Goal: Transaction & Acquisition: Purchase product/service

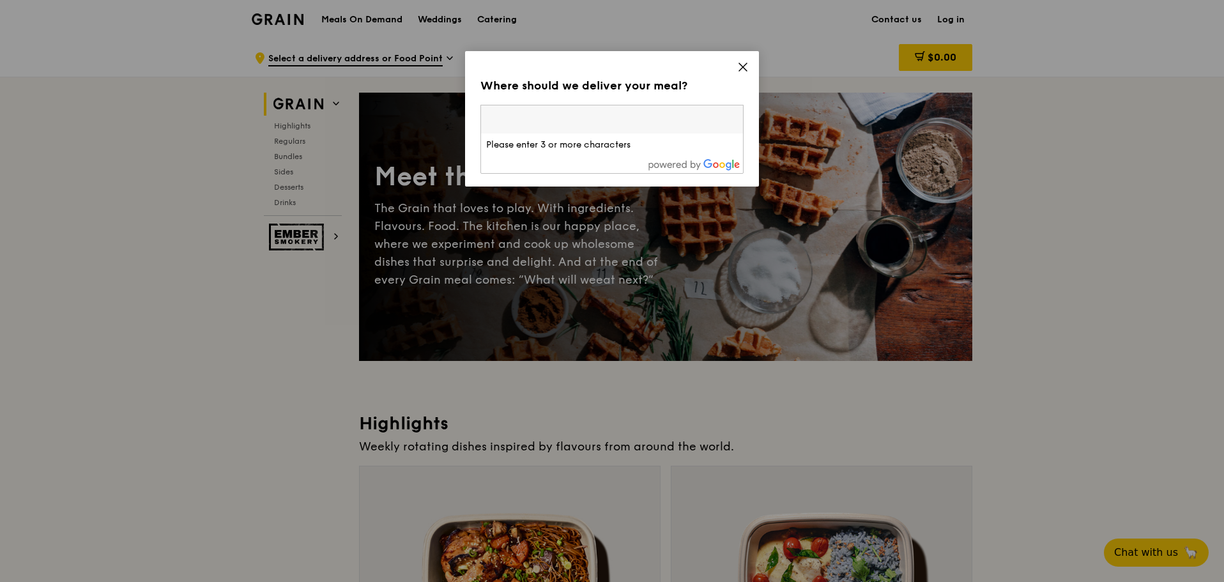
click at [649, 121] on input "search" at bounding box center [612, 119] width 262 height 28
type input "628945"
type input "[PERSON_NAME][EMAIL_ADDRESS][DOMAIN_NAME]"
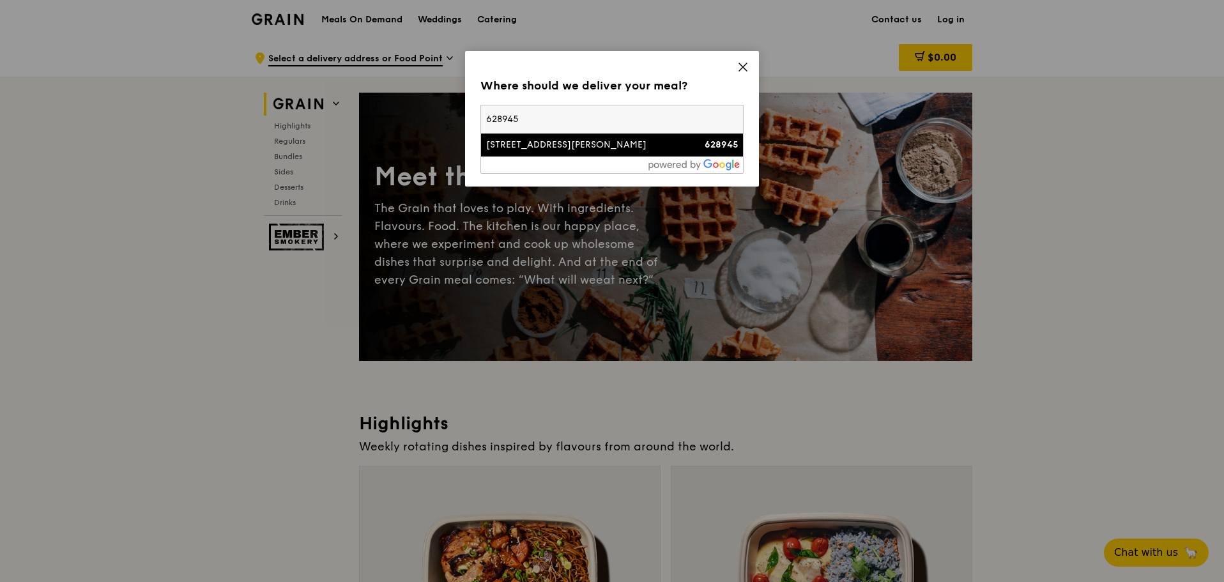
click at [652, 146] on div "[STREET_ADDRESS][PERSON_NAME]" at bounding box center [580, 145] width 189 height 13
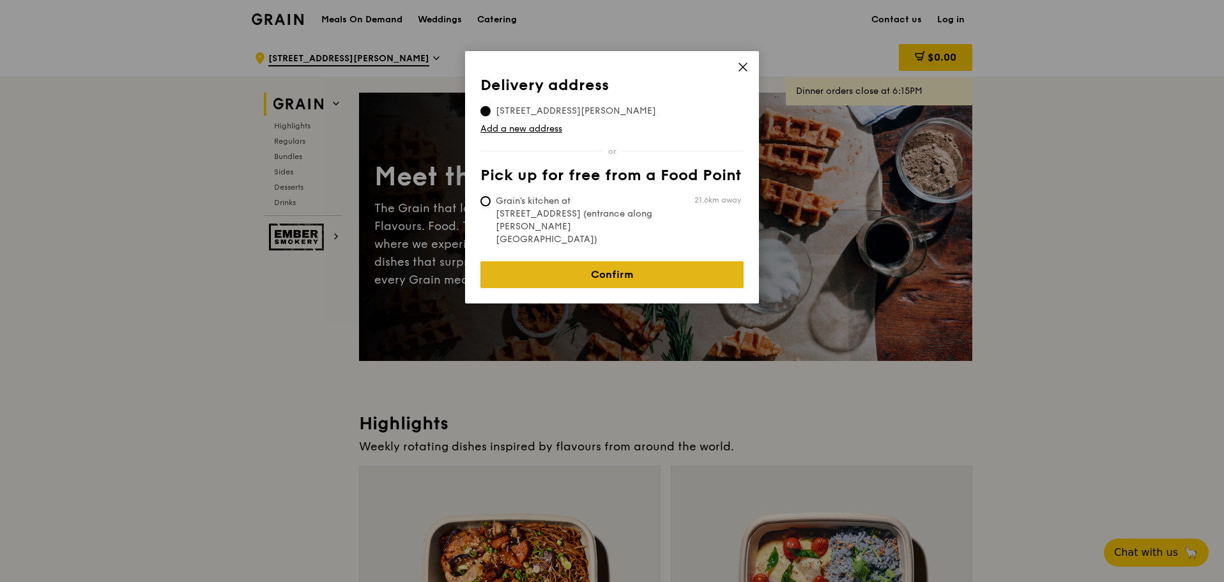
click at [639, 261] on link "Confirm" at bounding box center [611, 274] width 263 height 27
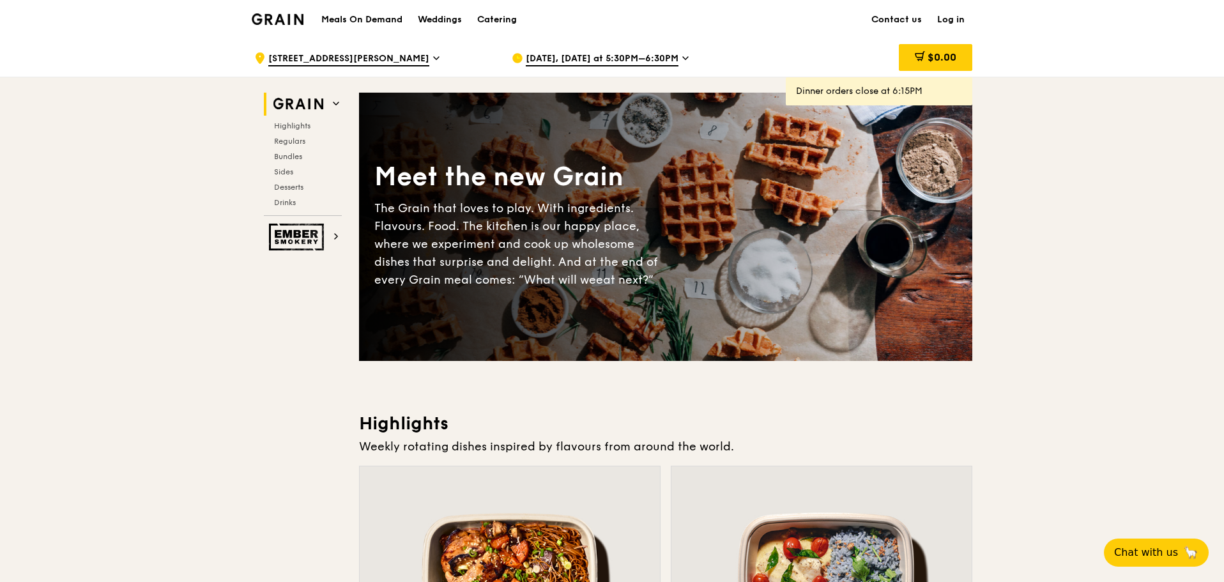
click at [544, 56] on span "[DATE], [DATE] at 5:30PM–6:30PM" at bounding box center [602, 59] width 153 height 14
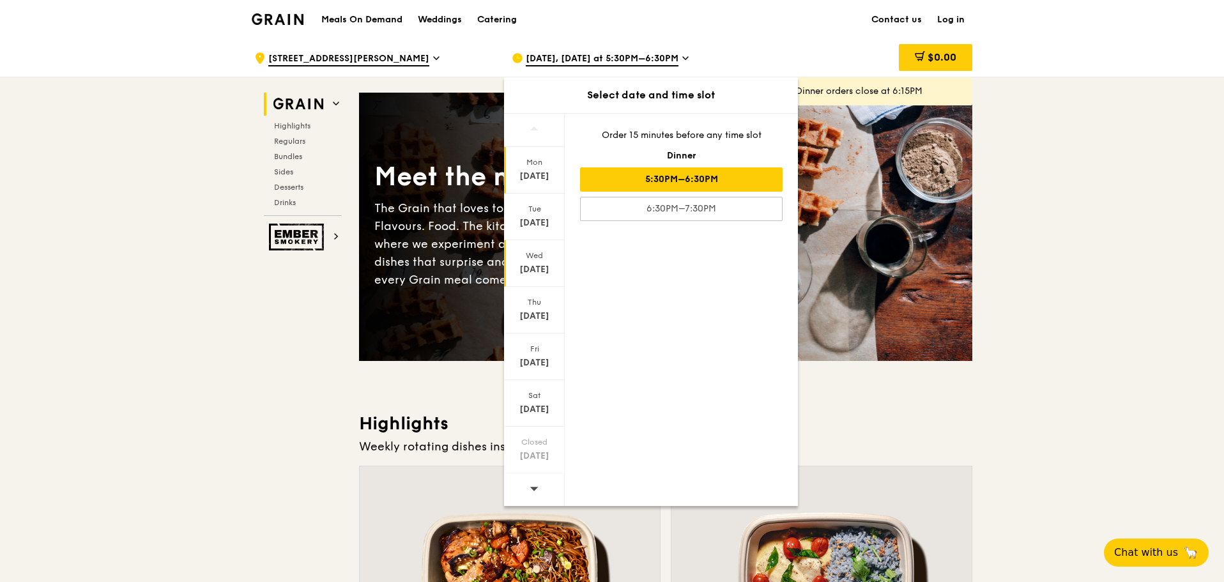
click at [538, 273] on div "[DATE]" at bounding box center [534, 269] width 57 height 13
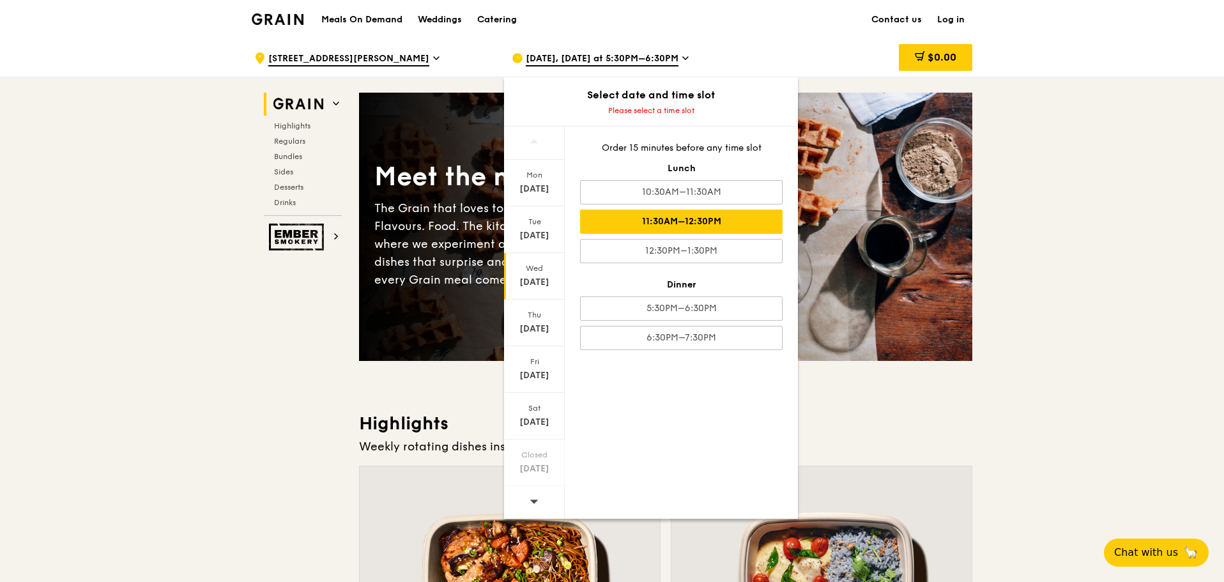
click at [720, 217] on div "11:30AM–12:30PM" at bounding box center [681, 221] width 202 height 24
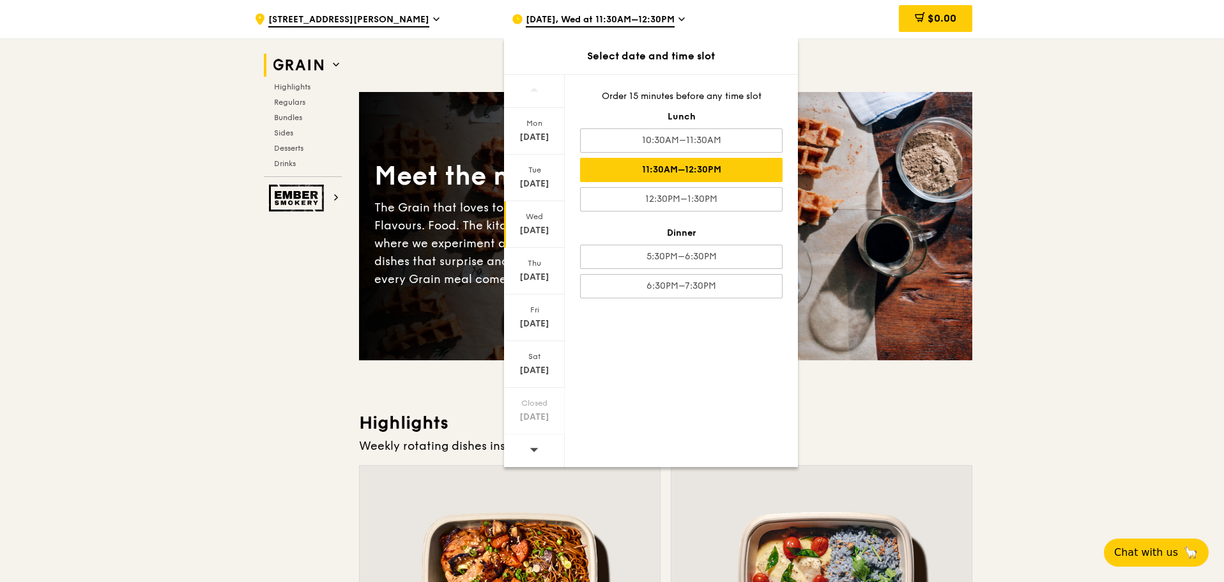
scroll to position [255, 0]
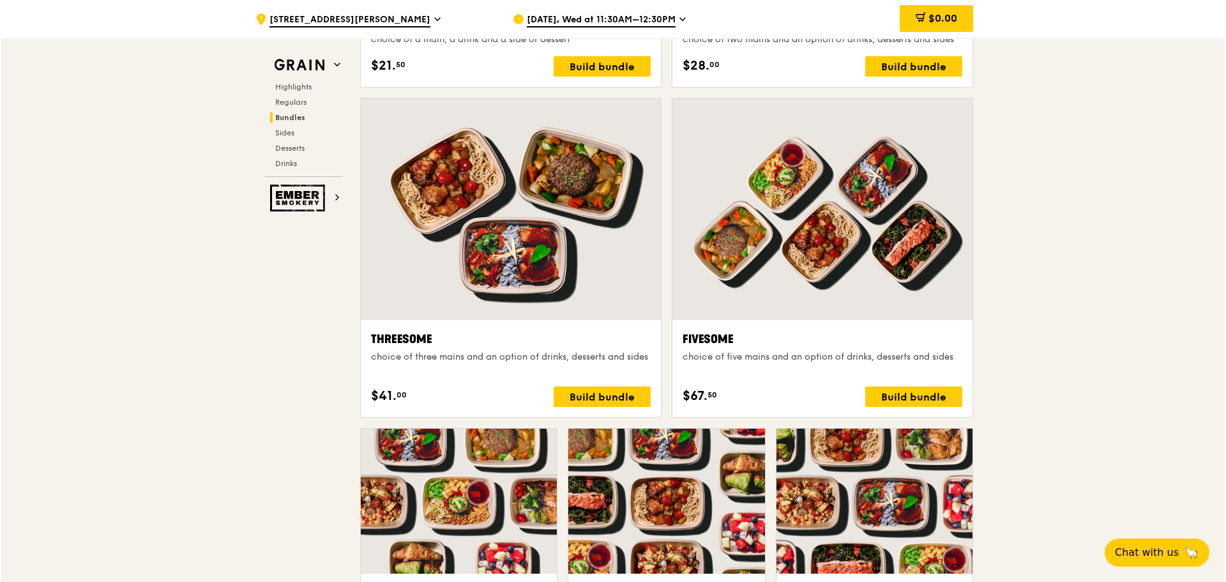
scroll to position [2159, 0]
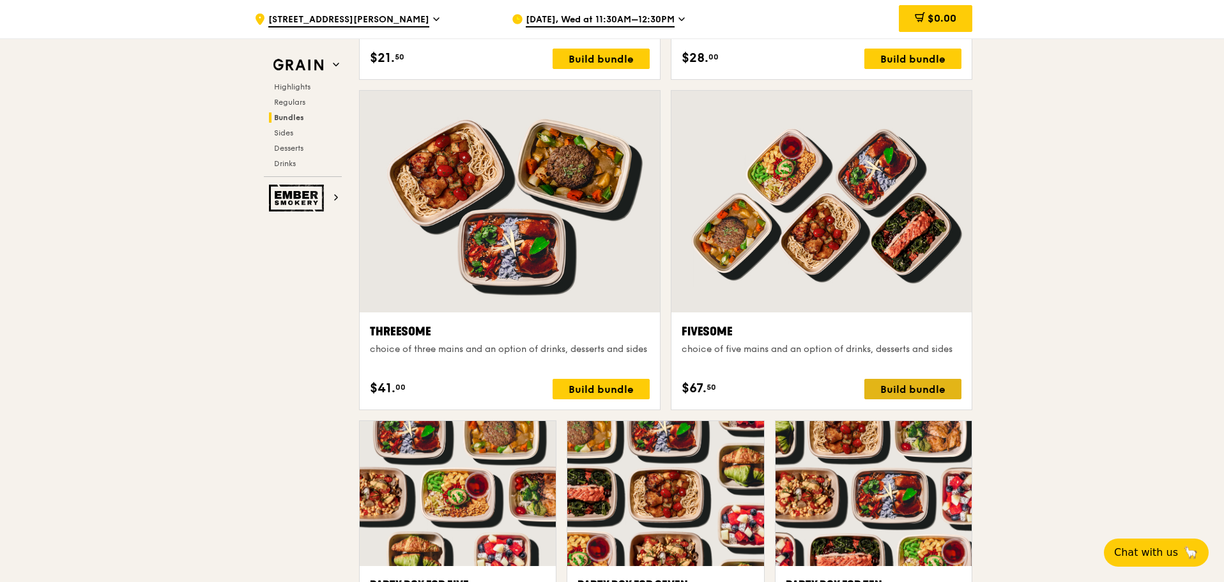
click at [898, 386] on div "Build bundle" at bounding box center [912, 389] width 97 height 20
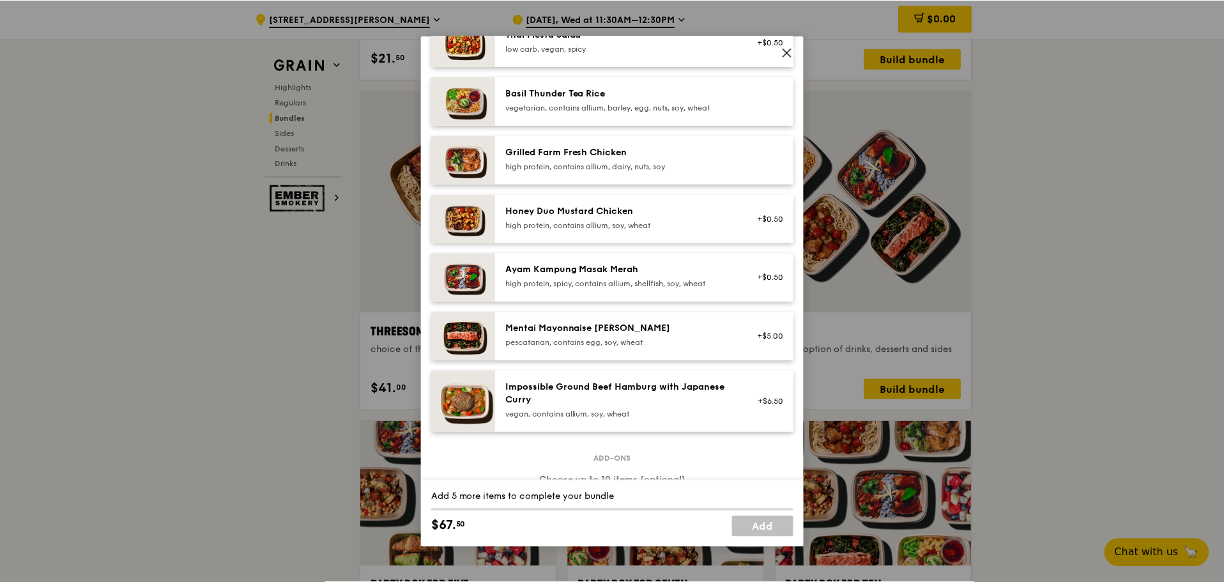
scroll to position [255, 0]
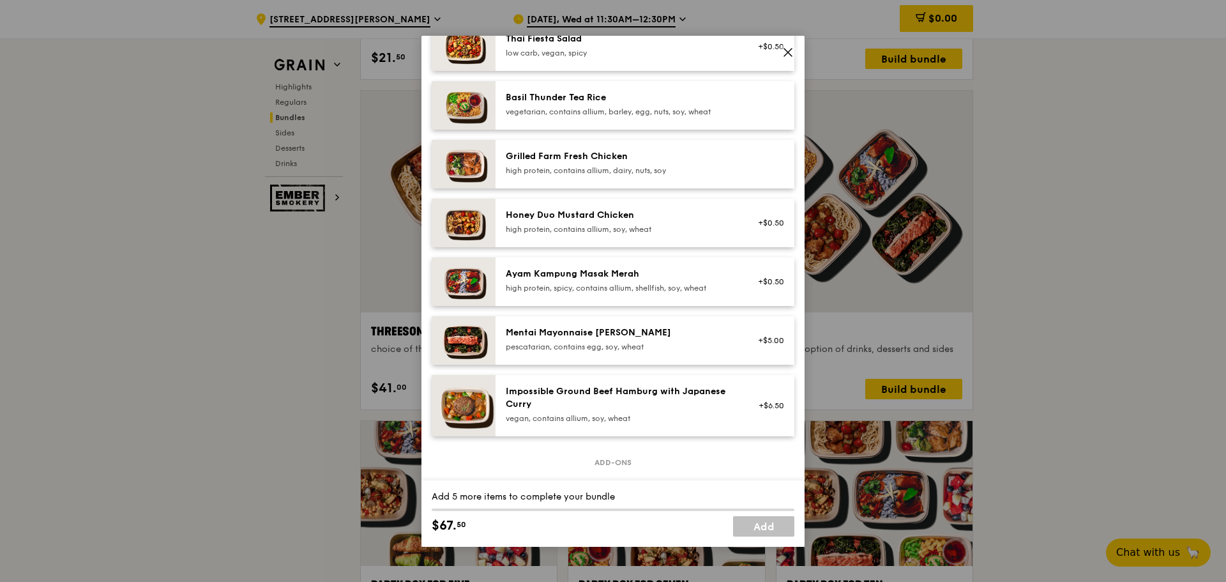
click at [788, 49] on icon at bounding box center [787, 52] width 11 height 11
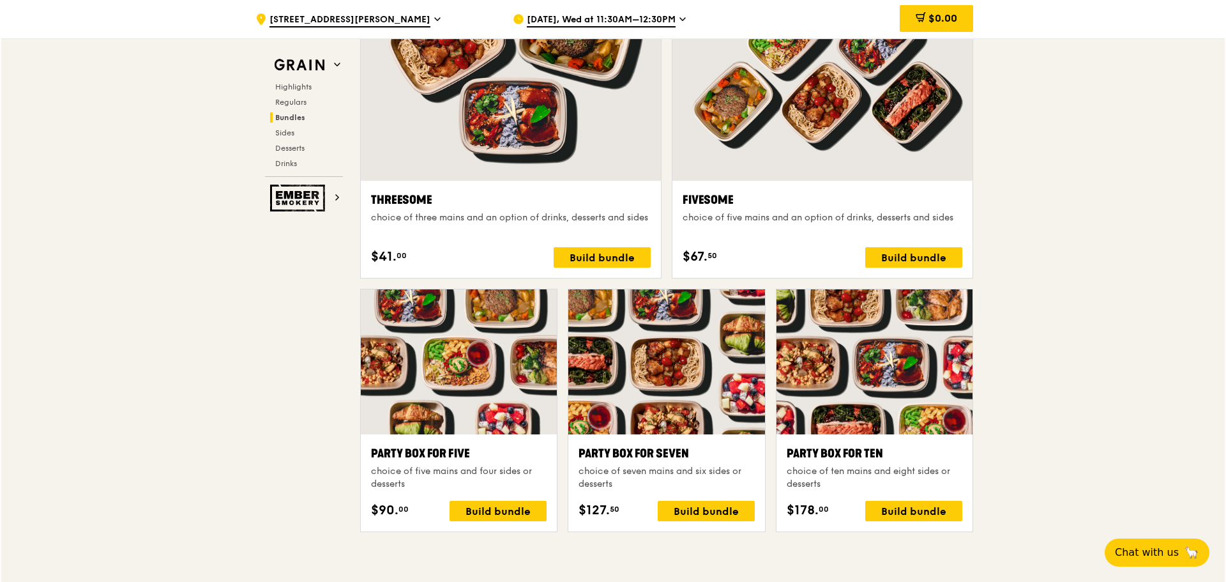
scroll to position [2222, 0]
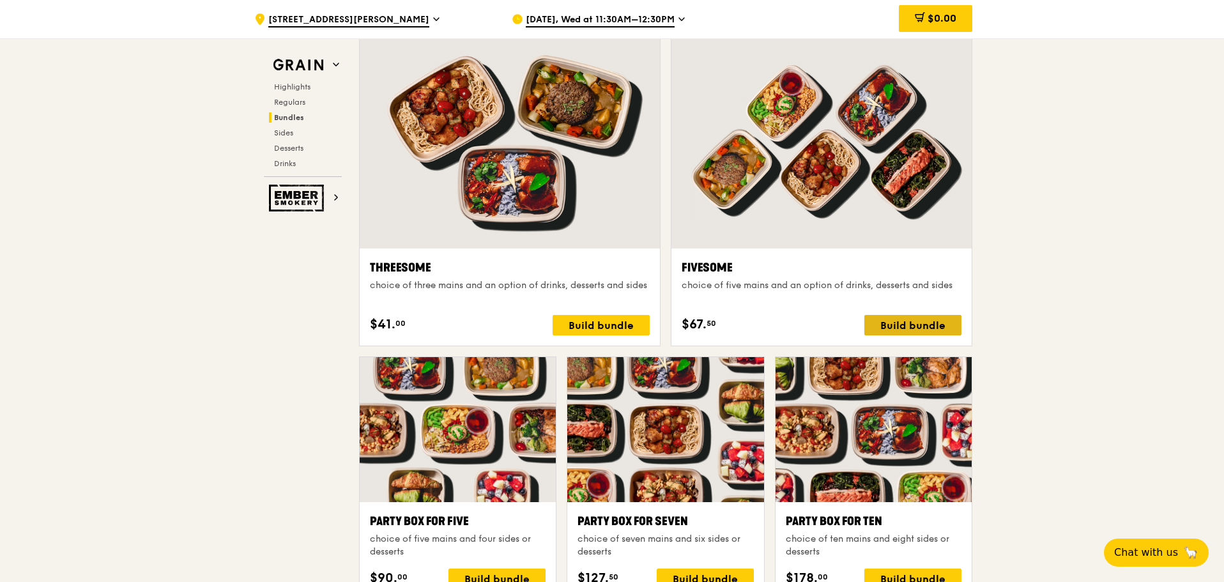
click at [918, 323] on div "Build bundle" at bounding box center [912, 325] width 97 height 20
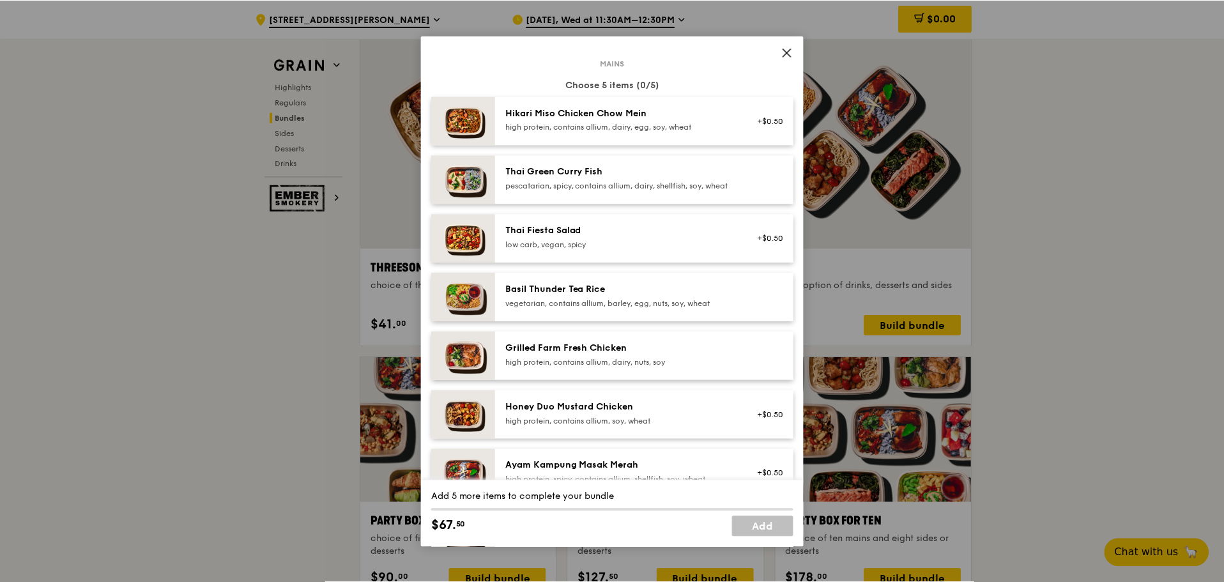
scroll to position [128, 0]
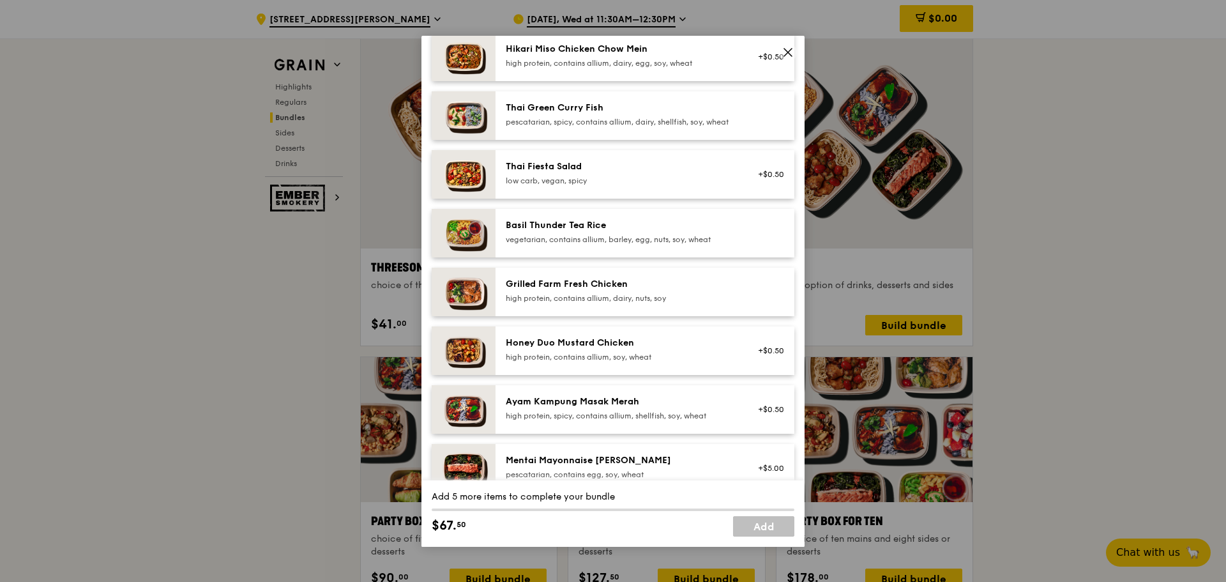
click at [658, 302] on div "Grilled Farm Fresh Chicken high protein, contains allium, dairy, nuts, soy" at bounding box center [620, 291] width 229 height 26
click at [657, 303] on div "high protein, contains allium, dairy, nuts, soy" at bounding box center [620, 298] width 229 height 10
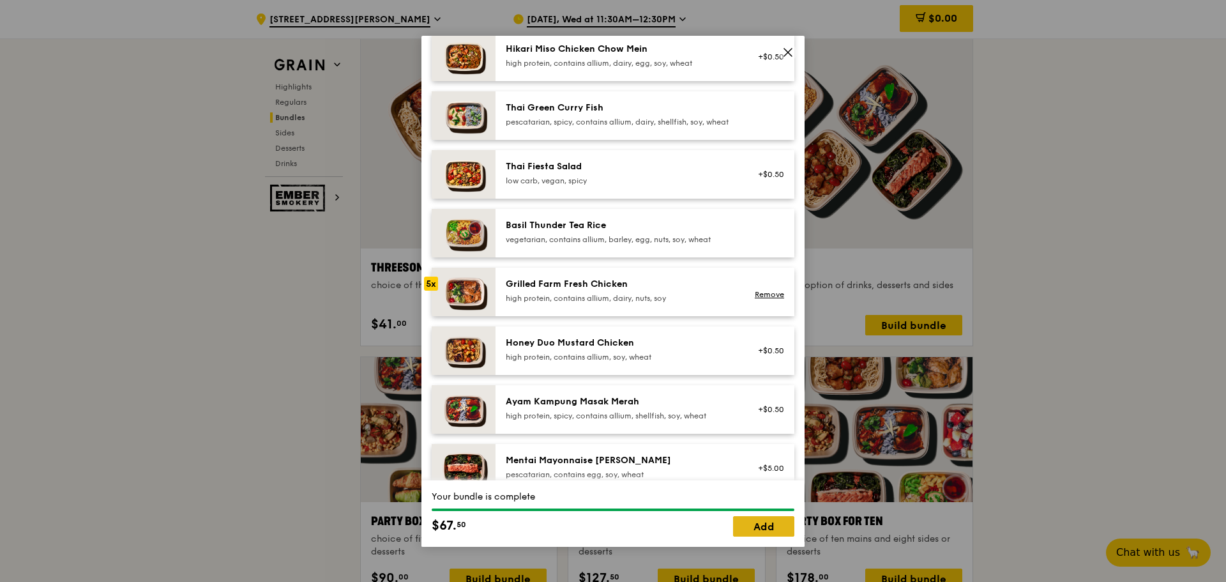
click at [777, 526] on link "Add" at bounding box center [763, 526] width 61 height 20
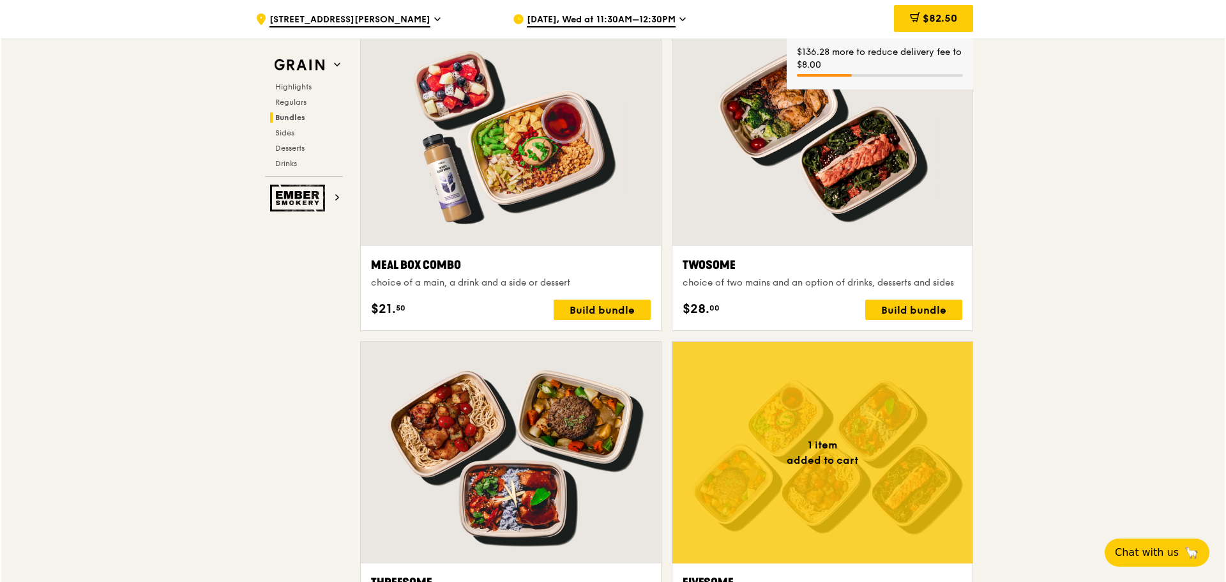
scroll to position [2031, 0]
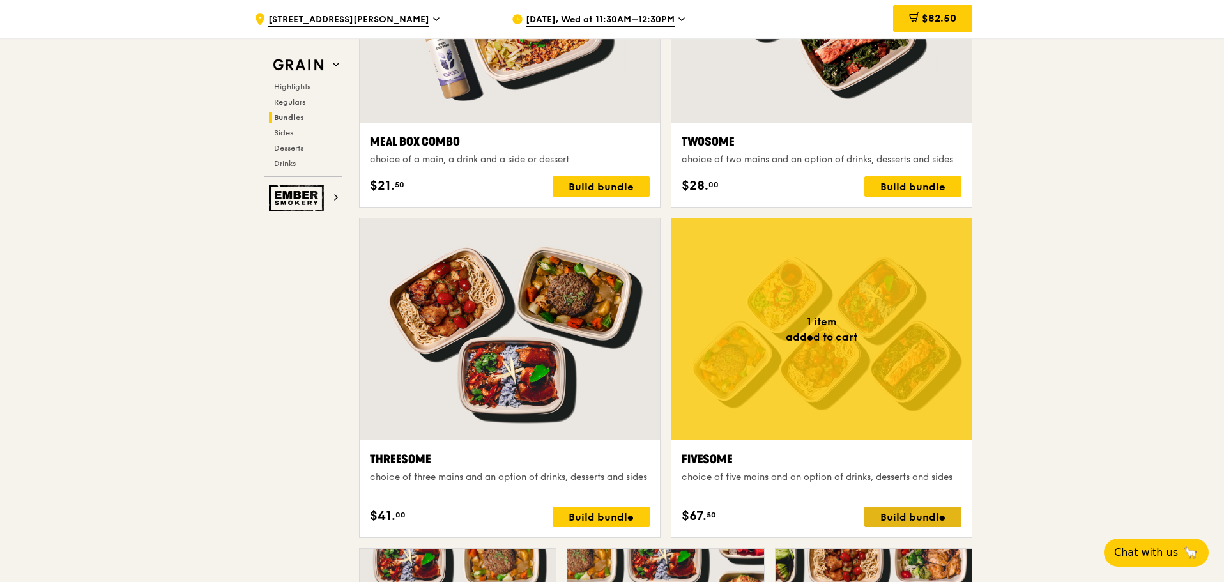
click at [933, 511] on div "Build bundle" at bounding box center [912, 516] width 97 height 20
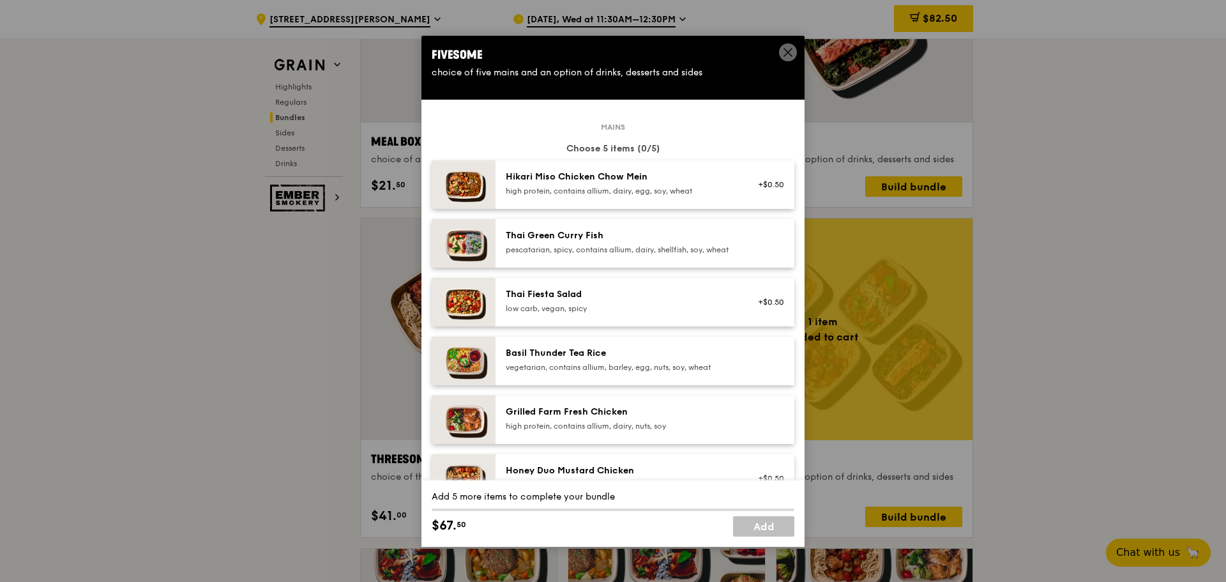
scroll to position [64, 0]
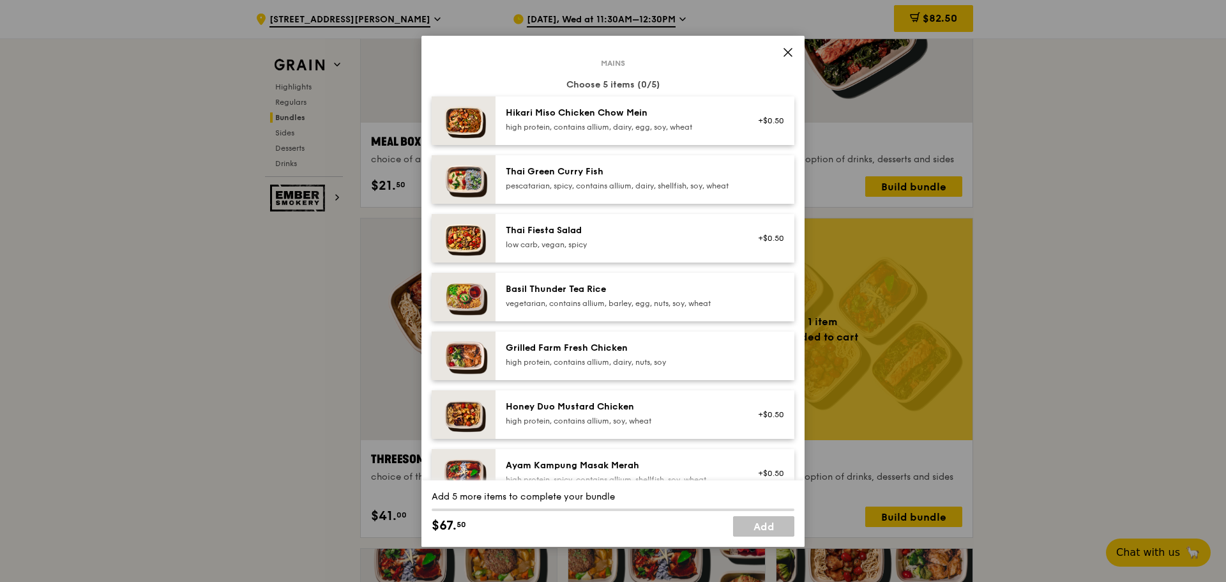
click at [694, 171] on div "Thai Green Curry Fish" at bounding box center [620, 171] width 229 height 13
click at [687, 188] on div "pescatarian, spicy, contains allium, dairy, shellfish, soy, wheat" at bounding box center [620, 186] width 229 height 10
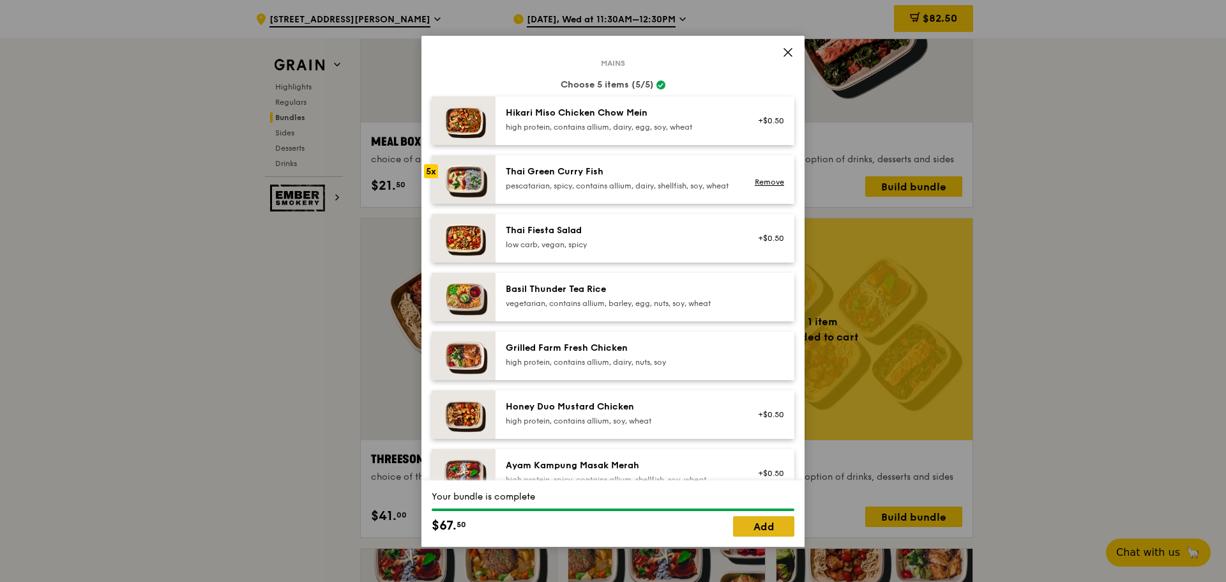
click at [756, 523] on link "Add" at bounding box center [763, 526] width 61 height 20
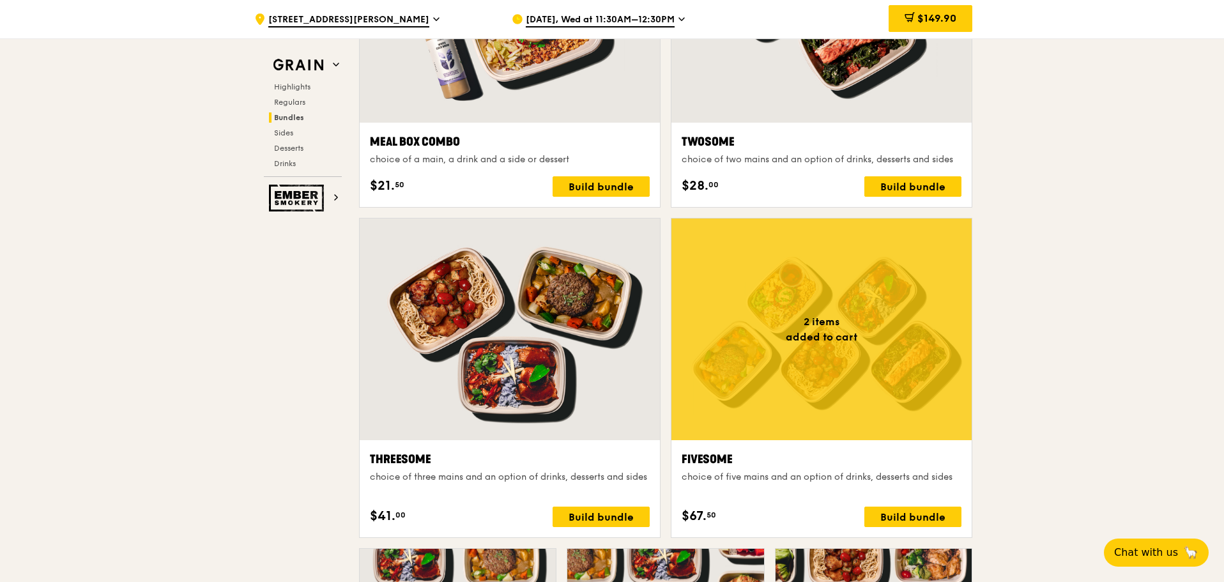
click at [609, 383] on div at bounding box center [510, 329] width 300 height 222
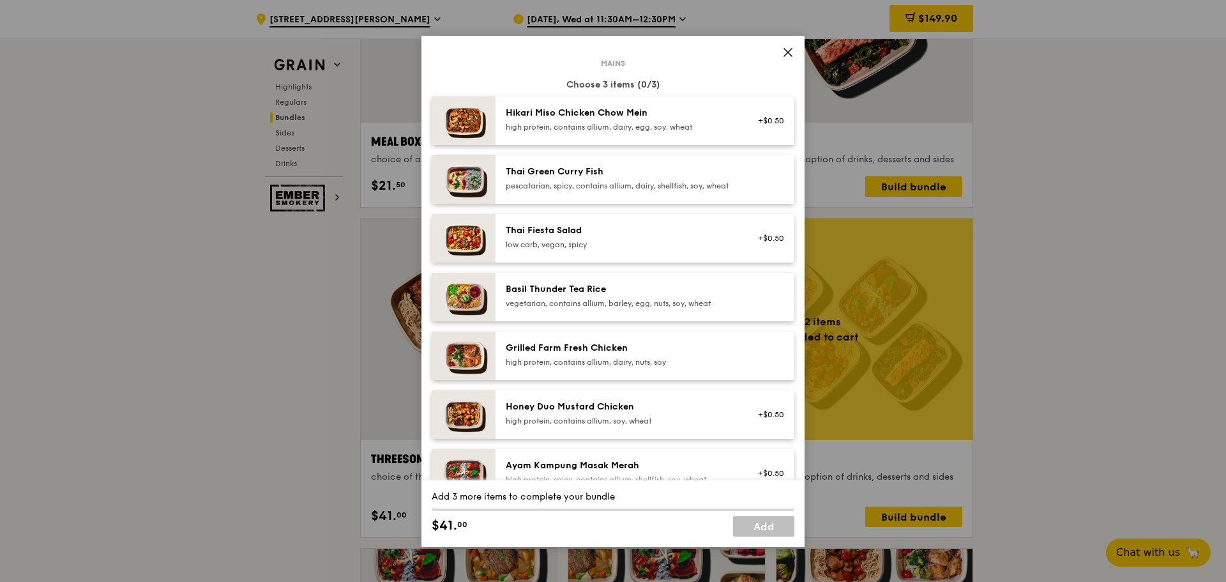
click at [731, 363] on div "Grilled Farm Fresh Chicken high protein, contains allium, dairy, nuts, soy" at bounding box center [620, 356] width 245 height 28
click at [678, 354] on div "Grilled Farm Fresh Chicken" at bounding box center [620, 348] width 229 height 13
click at [697, 179] on div "Thai Green [PERSON_NAME] Fish pescatarian, spicy, contains allium, dairy, shell…" at bounding box center [620, 178] width 229 height 26
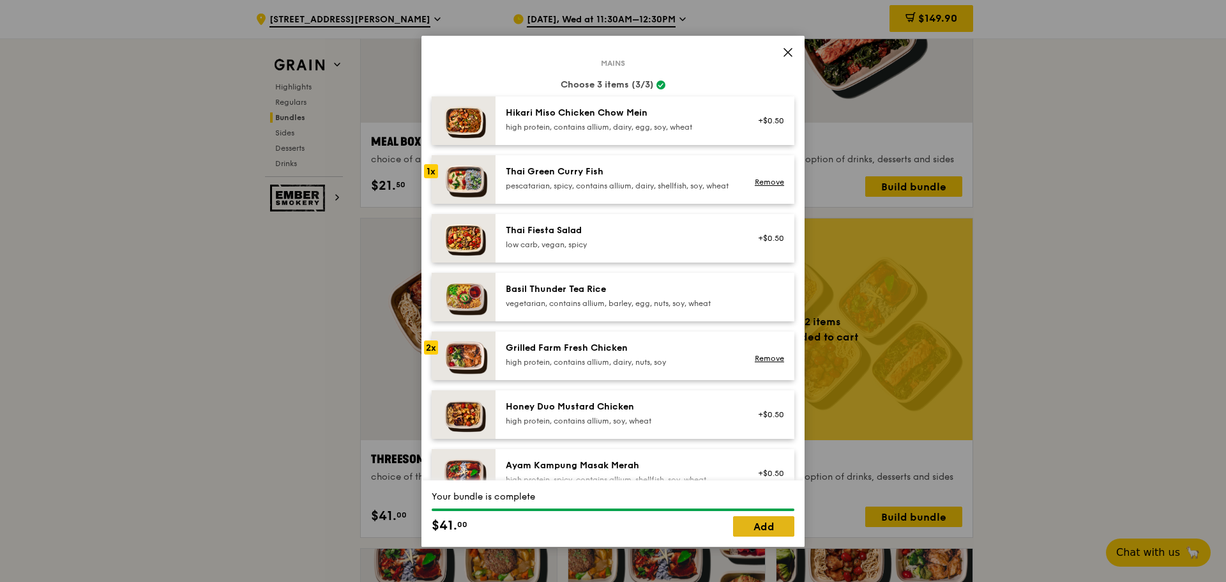
click at [751, 519] on link "Add" at bounding box center [763, 526] width 61 height 20
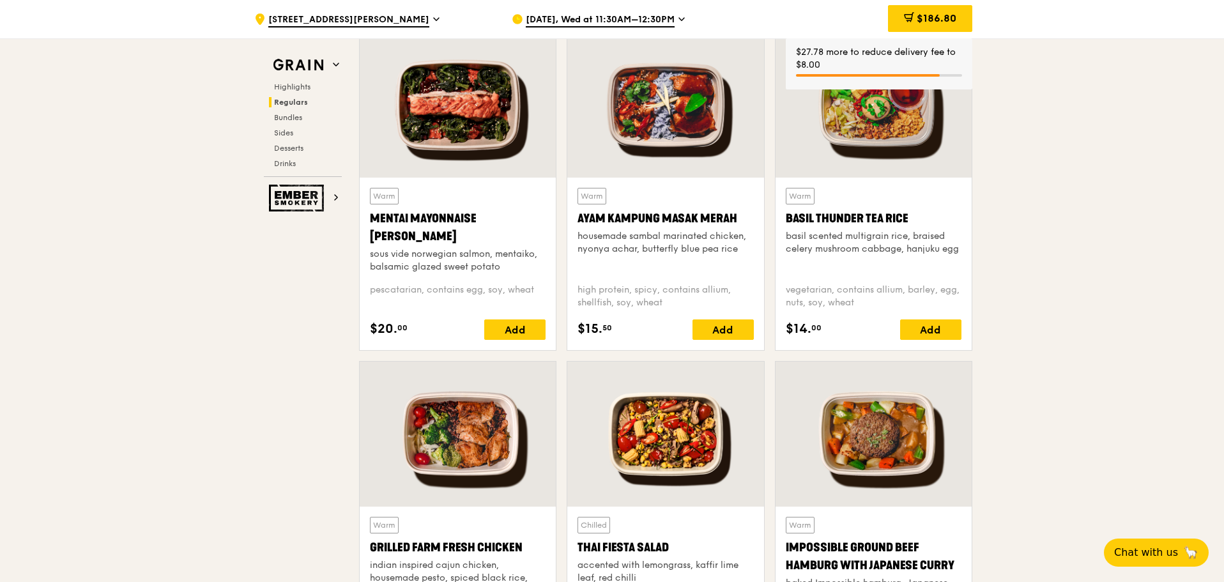
scroll to position [1392, 0]
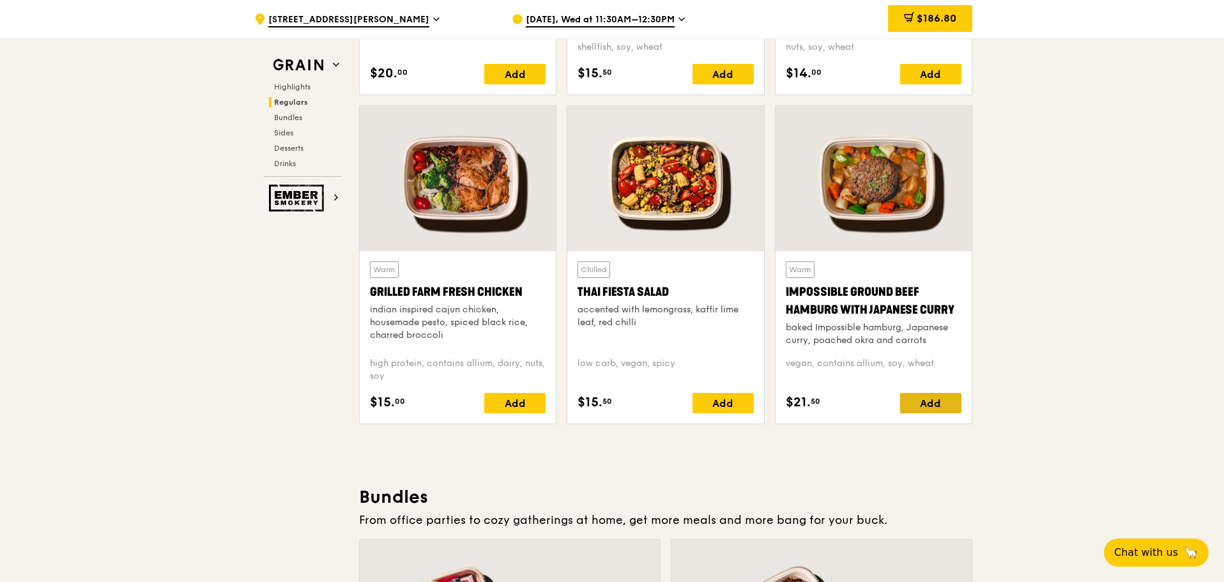
click at [944, 399] on div "Add" at bounding box center [930, 403] width 61 height 20
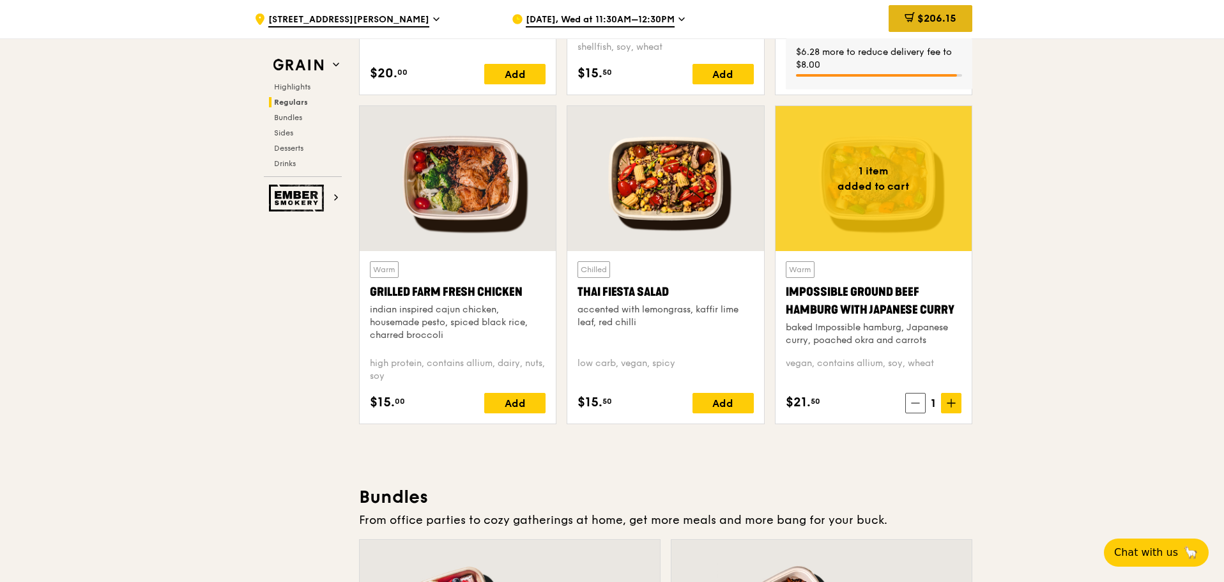
click at [914, 21] on div "$206.15" at bounding box center [930, 18] width 84 height 27
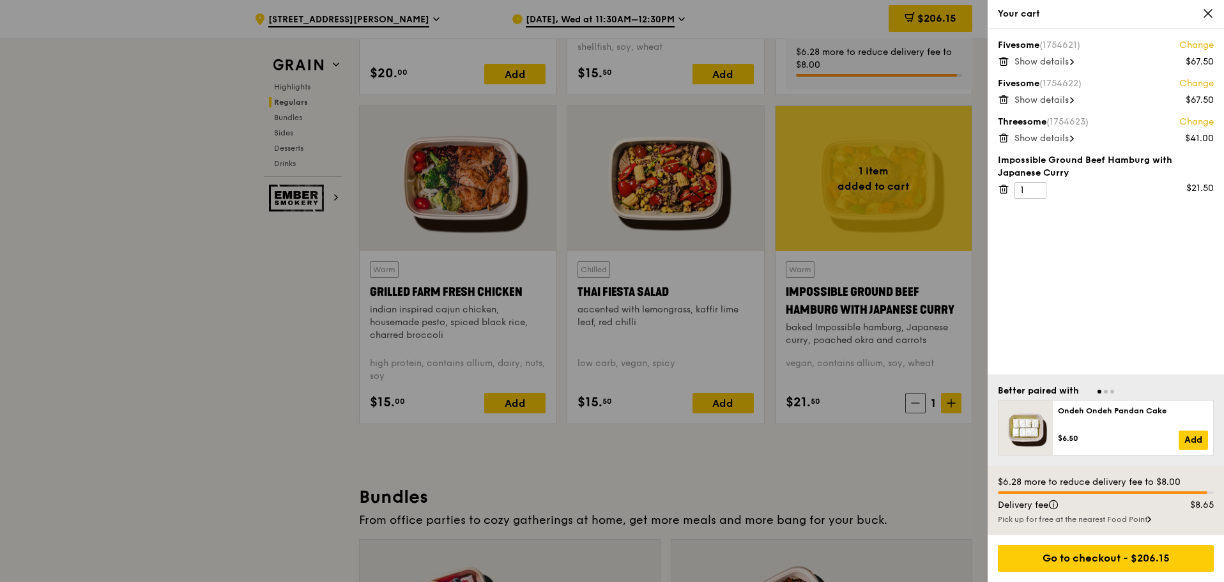
click at [1053, 58] on span "Show details" at bounding box center [1041, 61] width 54 height 11
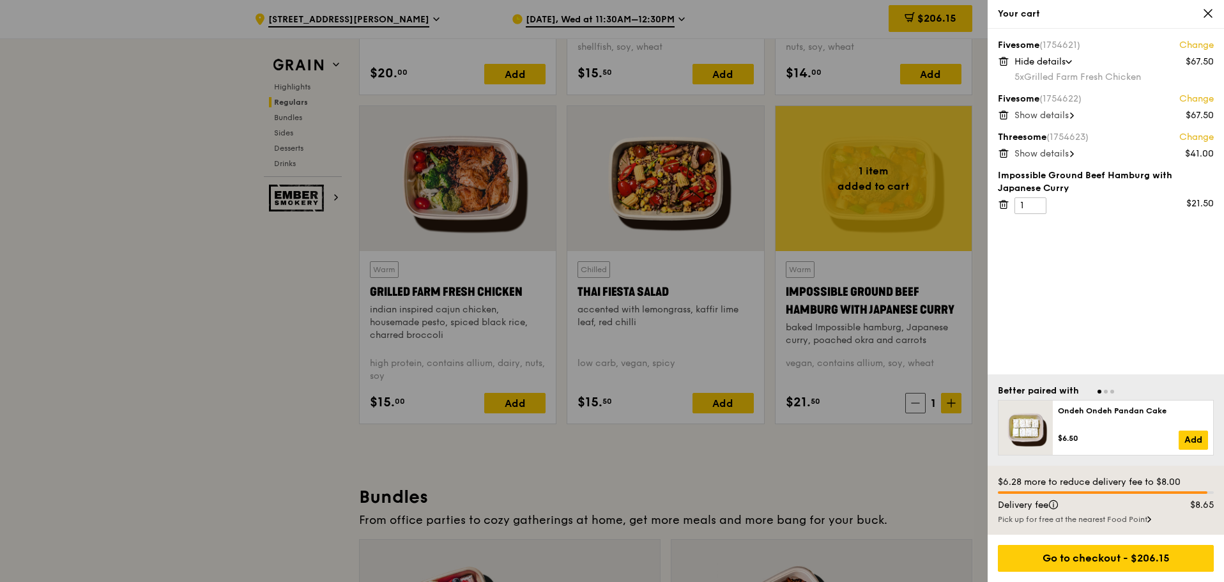
click at [1054, 113] on span "Show details" at bounding box center [1041, 115] width 54 height 11
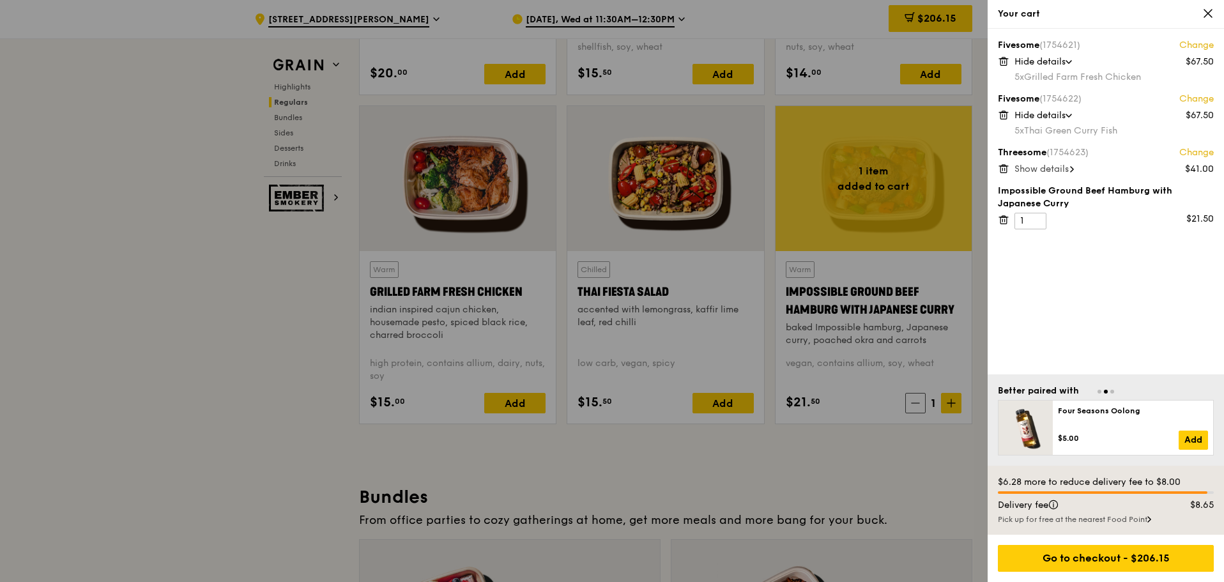
click at [1059, 165] on span "Show details" at bounding box center [1041, 168] width 54 height 11
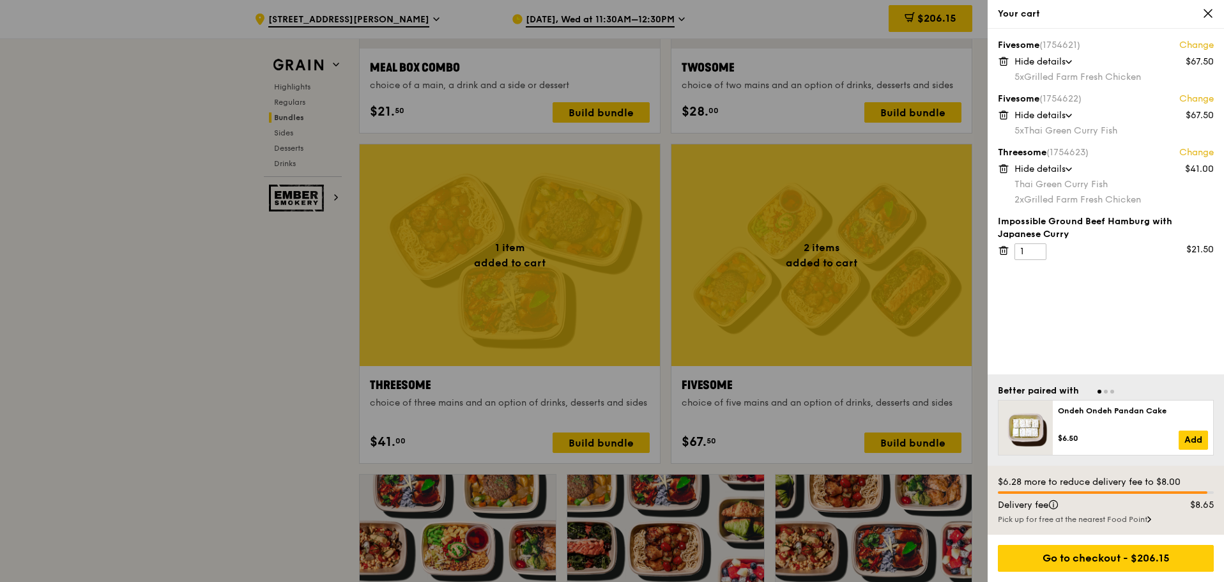
scroll to position [2286, 0]
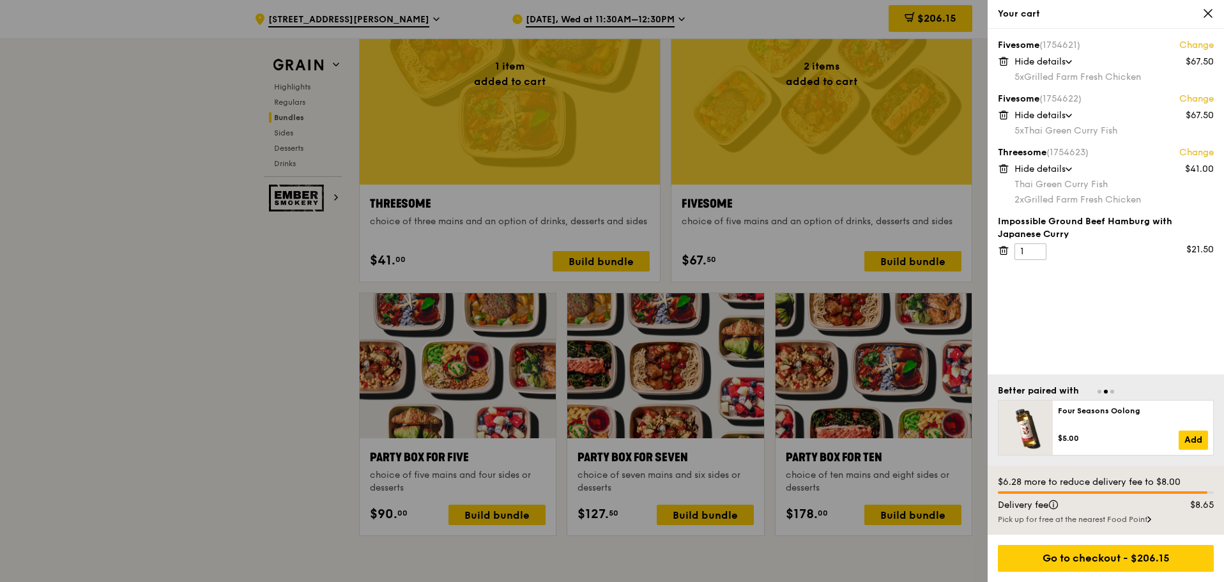
click at [310, 259] on div at bounding box center [612, 291] width 1224 height 582
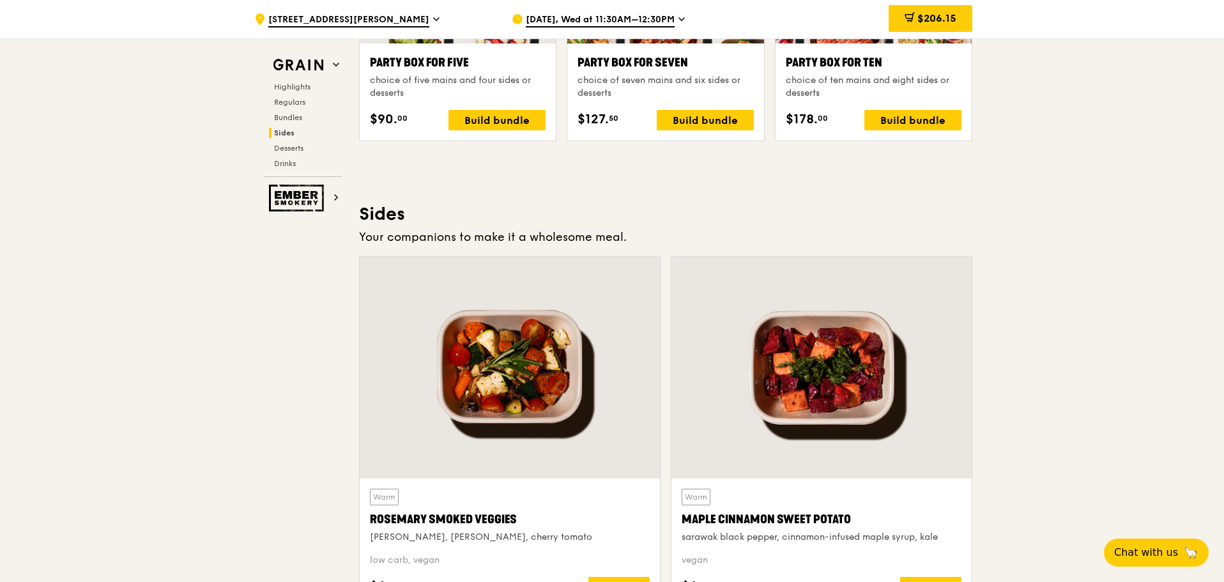
scroll to position [2925, 0]
